Goal: Task Accomplishment & Management: Manage account settings

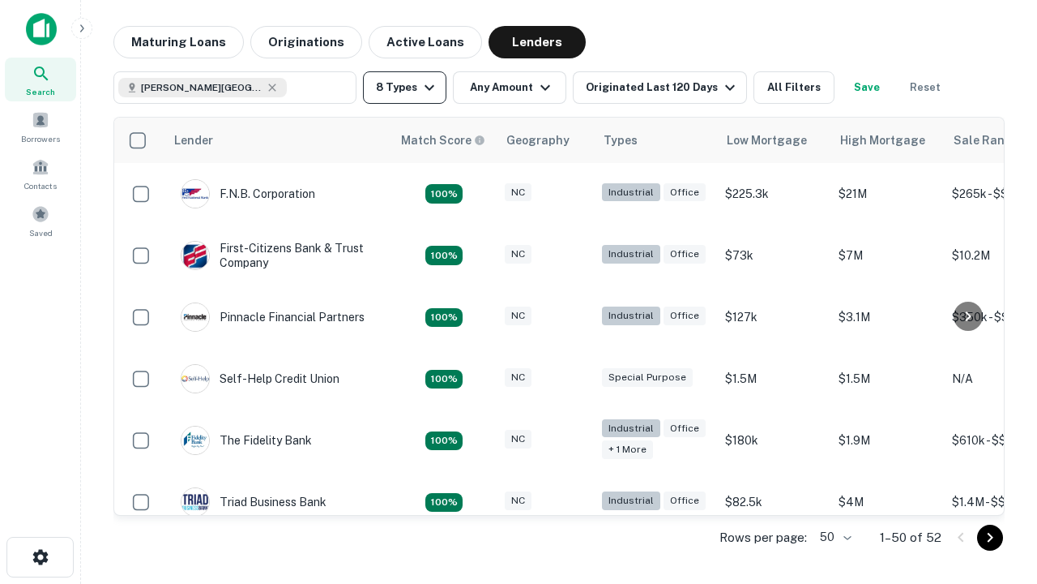
click at [404, 88] on button "8 Types" at bounding box center [404, 87] width 83 height 32
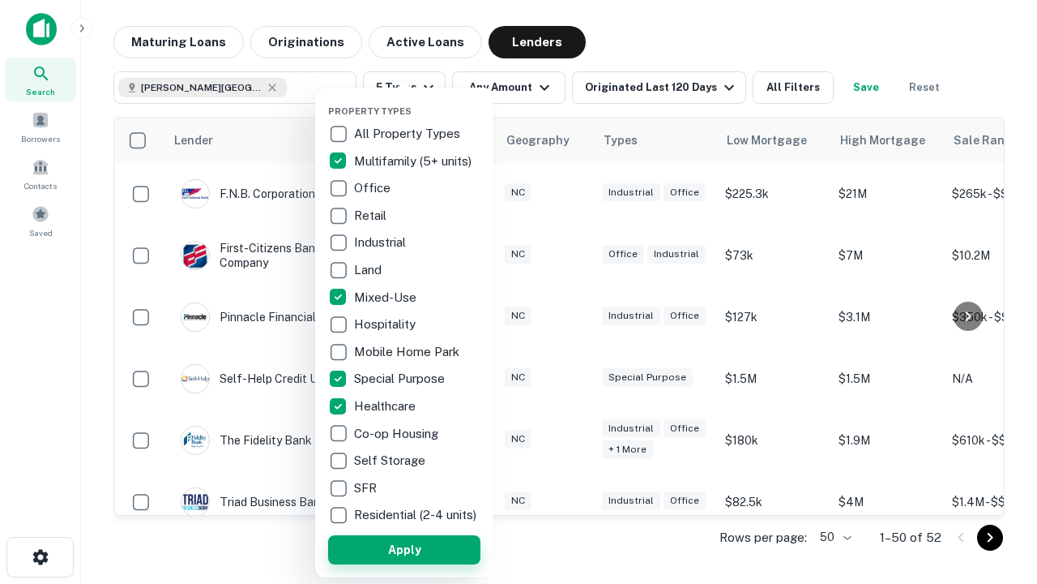
click at [404, 549] on button "Apply" at bounding box center [404, 549] width 152 height 29
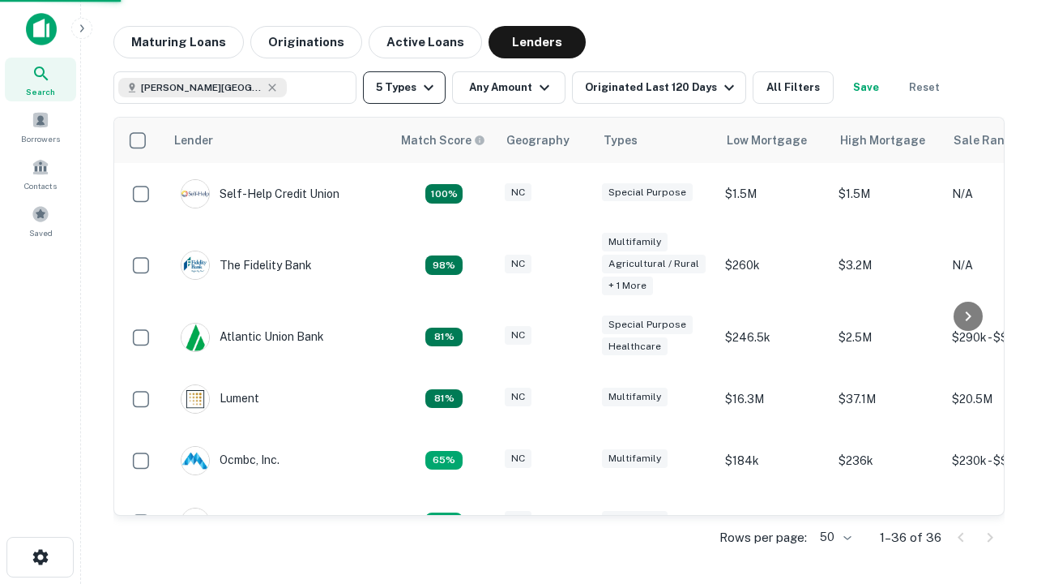
click at [404, 88] on button "5 Types" at bounding box center [404, 87] width 83 height 32
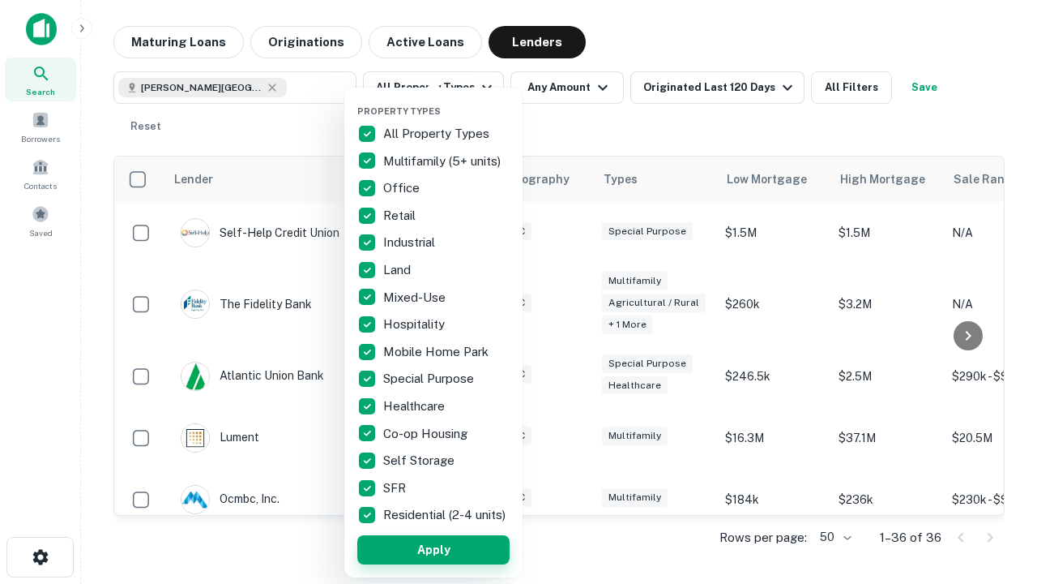
click at [434, 549] on button "Apply" at bounding box center [433, 549] width 152 height 29
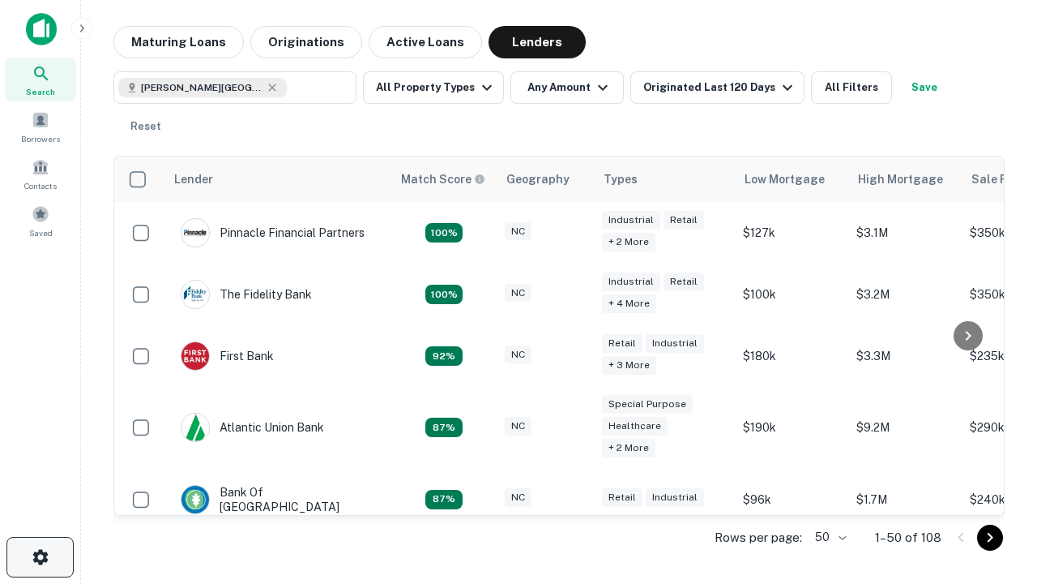
click at [40, 557] on icon "button" at bounding box center [40, 556] width 19 height 19
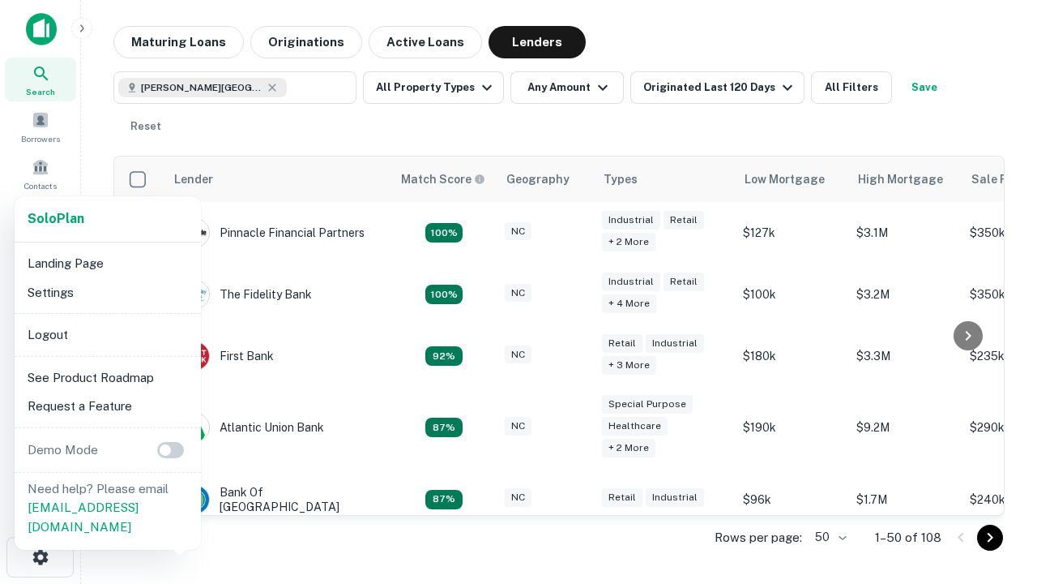
click at [107, 334] on li "Logout" at bounding box center [107, 334] width 173 height 29
